Goal: Information Seeking & Learning: Understand process/instructions

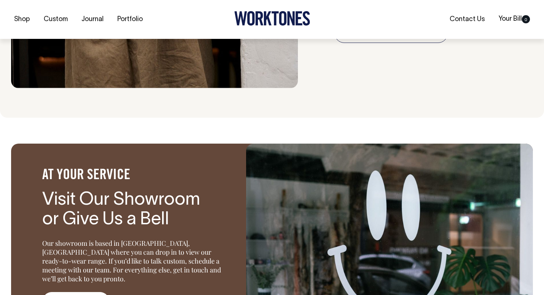
scroll to position [881, 0]
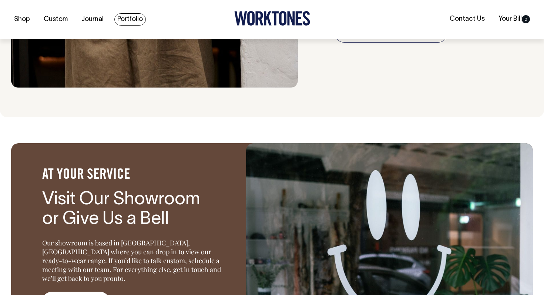
click at [129, 16] on link "Portfolio" at bounding box center [129, 19] width 31 height 12
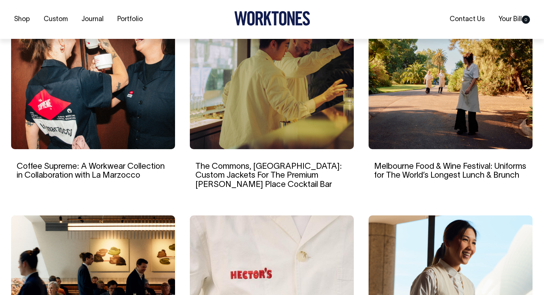
scroll to position [522, 0]
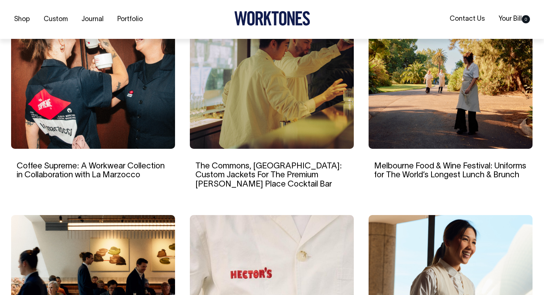
click at [146, 164] on link "Coffee Supreme: A Workwear Collection in Collaboration with La Marzocco" at bounding box center [91, 171] width 148 height 16
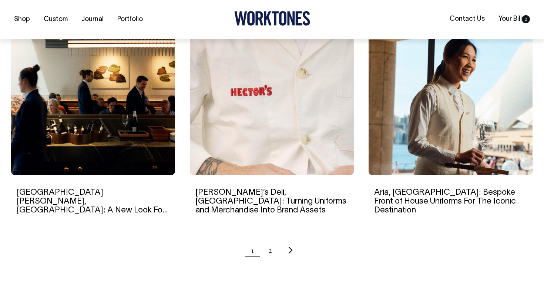
scroll to position [705, 0]
click at [238, 196] on h6 "Hector’s Deli, Melbourne: Turning Uniforms and Merchandise Into Brand Assets" at bounding box center [271, 201] width 153 height 27
click at [244, 162] on img at bounding box center [272, 103] width 164 height 143
click at [269, 252] on link "2" at bounding box center [270, 250] width 3 height 19
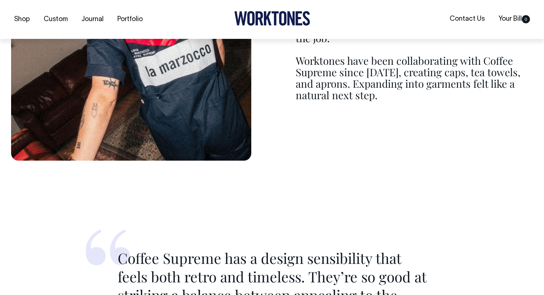
scroll to position [837, 0]
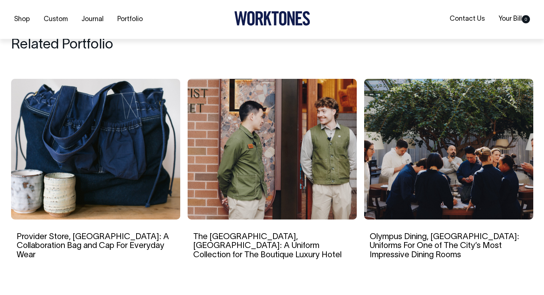
scroll to position [3636, 0]
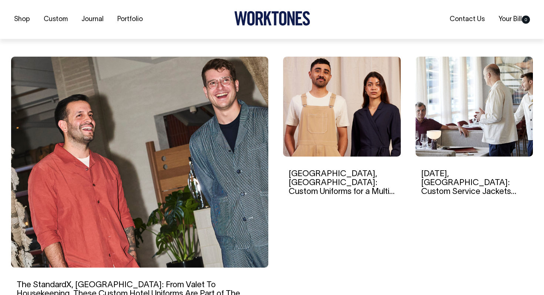
scroll to position [204, 0]
click at [284, 240] on div "Ayrburn, New Zealand: Custom Uniforms for a Multi-Venue Hospitality Precinct in…" at bounding box center [342, 187] width 118 height 262
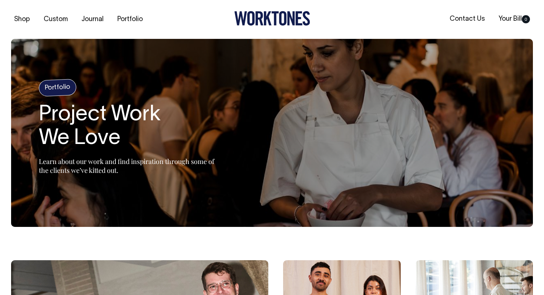
scroll to position [0, 0]
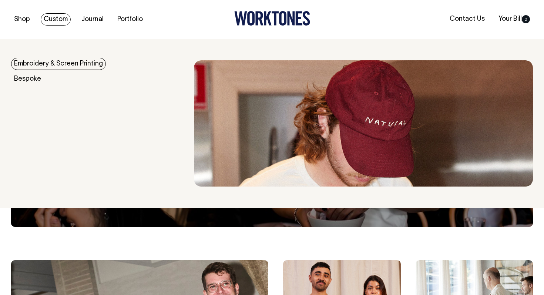
click at [59, 14] on link "Custom" at bounding box center [56, 19] width 30 height 12
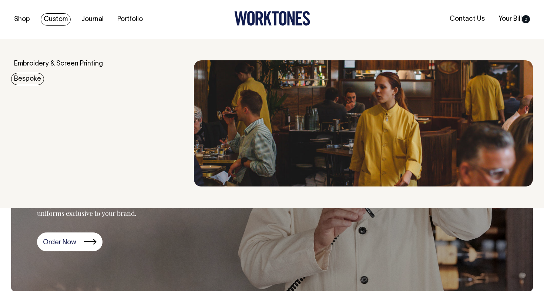
click at [30, 79] on link "Bespoke" at bounding box center [27, 79] width 33 height 12
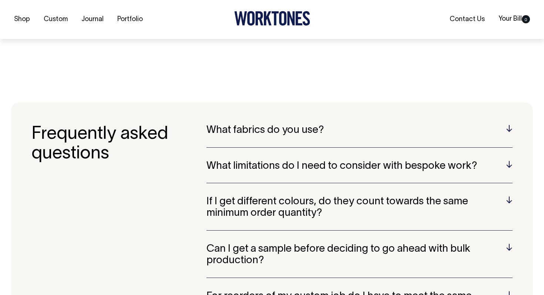
scroll to position [1851, 0]
click at [178, 124] on h3 "Frequently asked questions" at bounding box center [118, 272] width 175 height 297
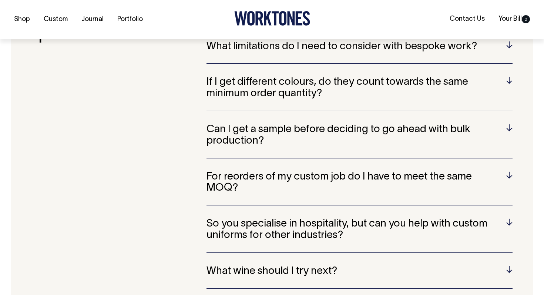
scroll to position [1970, 0]
click at [216, 124] on h5 "Can I get a sample before deciding to go ahead with bulk production?" at bounding box center [360, 135] width 306 height 23
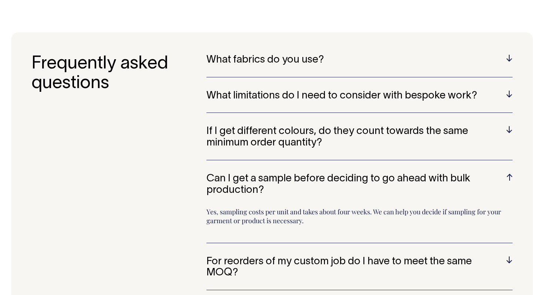
scroll to position [1921, 0]
click at [262, 54] on div "What fabrics do you use? Wherever possible, we only work with cotton, linen or …" at bounding box center [360, 65] width 306 height 23
click at [261, 54] on div "What fabrics do you use? Wherever possible, we only work with cotton, linen or …" at bounding box center [360, 65] width 306 height 23
click at [259, 54] on h5 "What fabrics do you use?" at bounding box center [360, 59] width 306 height 11
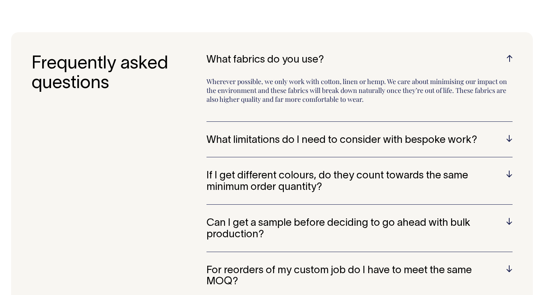
click at [259, 54] on h5 "What fabrics do you use?" at bounding box center [360, 59] width 306 height 11
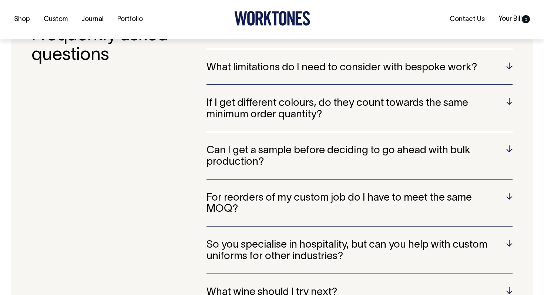
scroll to position [1949, 0]
click at [259, 145] on h5 "Can I get a sample before deciding to go ahead with bulk production?" at bounding box center [360, 156] width 306 height 23
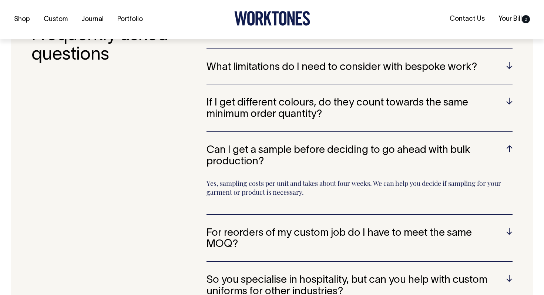
click at [259, 145] on h5 "Can I get a sample before deciding to go ahead with bulk production?" at bounding box center [360, 156] width 306 height 23
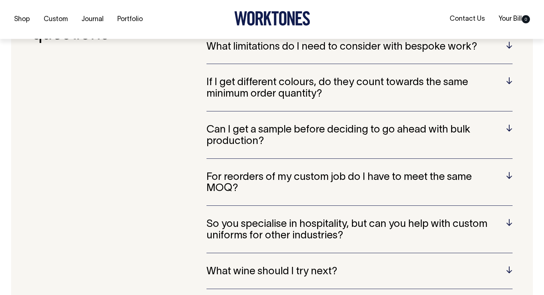
scroll to position [1970, 0]
click at [262, 171] on h5 "For reorders of my custom job do I have to meet the same MOQ?" at bounding box center [360, 182] width 306 height 23
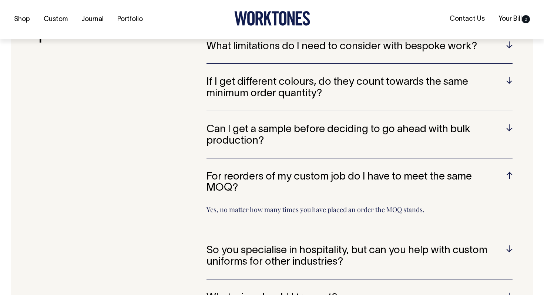
click at [262, 171] on h5 "For reorders of my custom job do I have to meet the same MOQ?" at bounding box center [360, 182] width 306 height 23
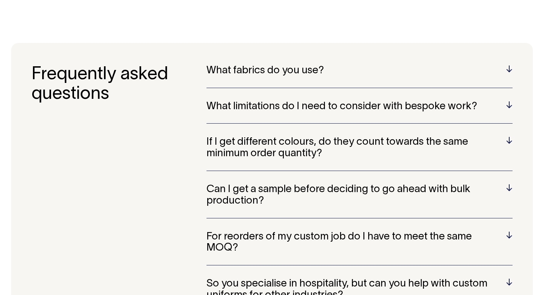
scroll to position [1910, 0]
click at [267, 101] on h5 "What limitations do I need to consider with bespoke work?" at bounding box center [360, 106] width 306 height 11
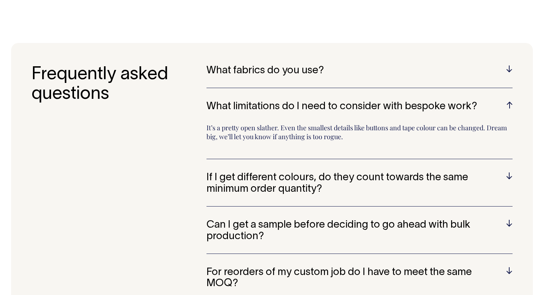
click at [267, 101] on h5 "What limitations do I need to consider with bespoke work?" at bounding box center [360, 106] width 306 height 11
